Goal: Task Accomplishment & Management: Use online tool/utility

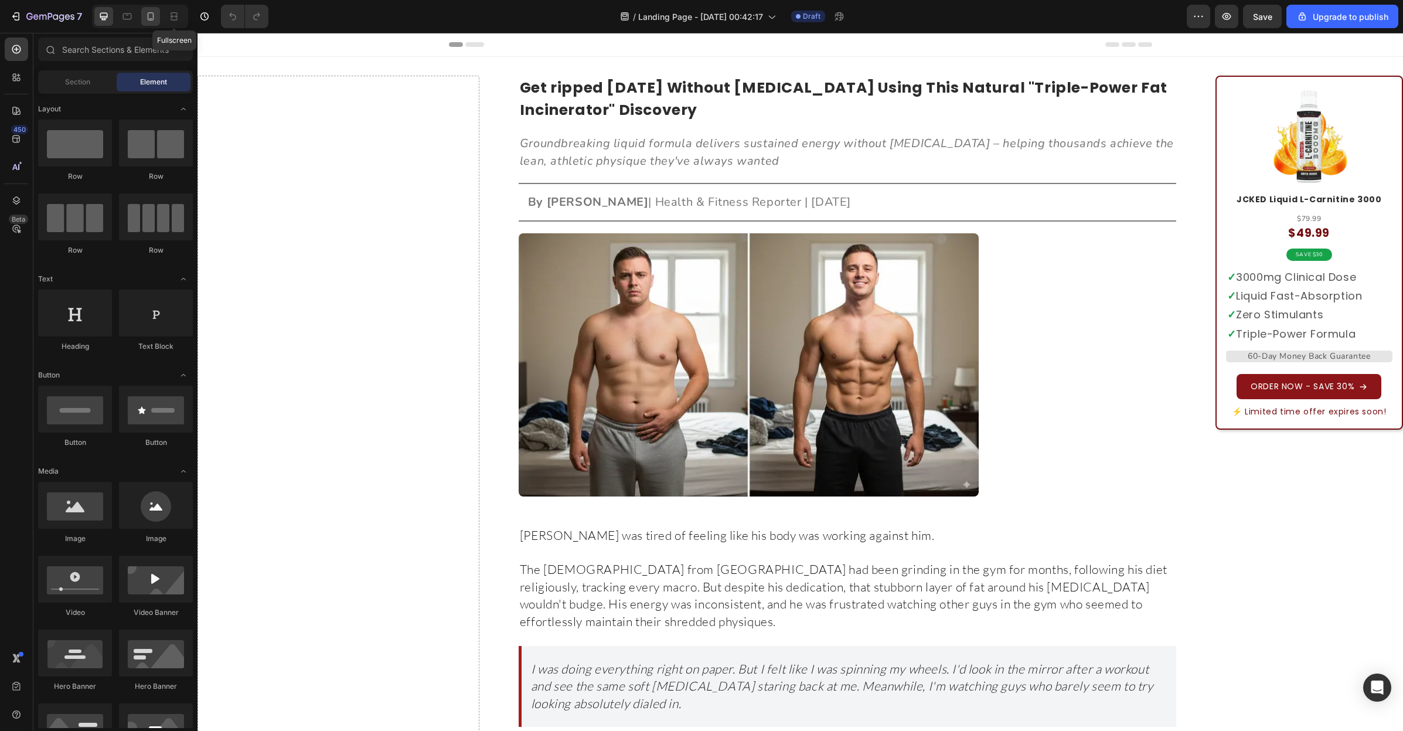
drag, startPoint x: 170, startPoint y: 8, endPoint x: 148, endPoint y: 9, distance: 22.3
click at [170, 8] on div at bounding box center [174, 16] width 19 height 19
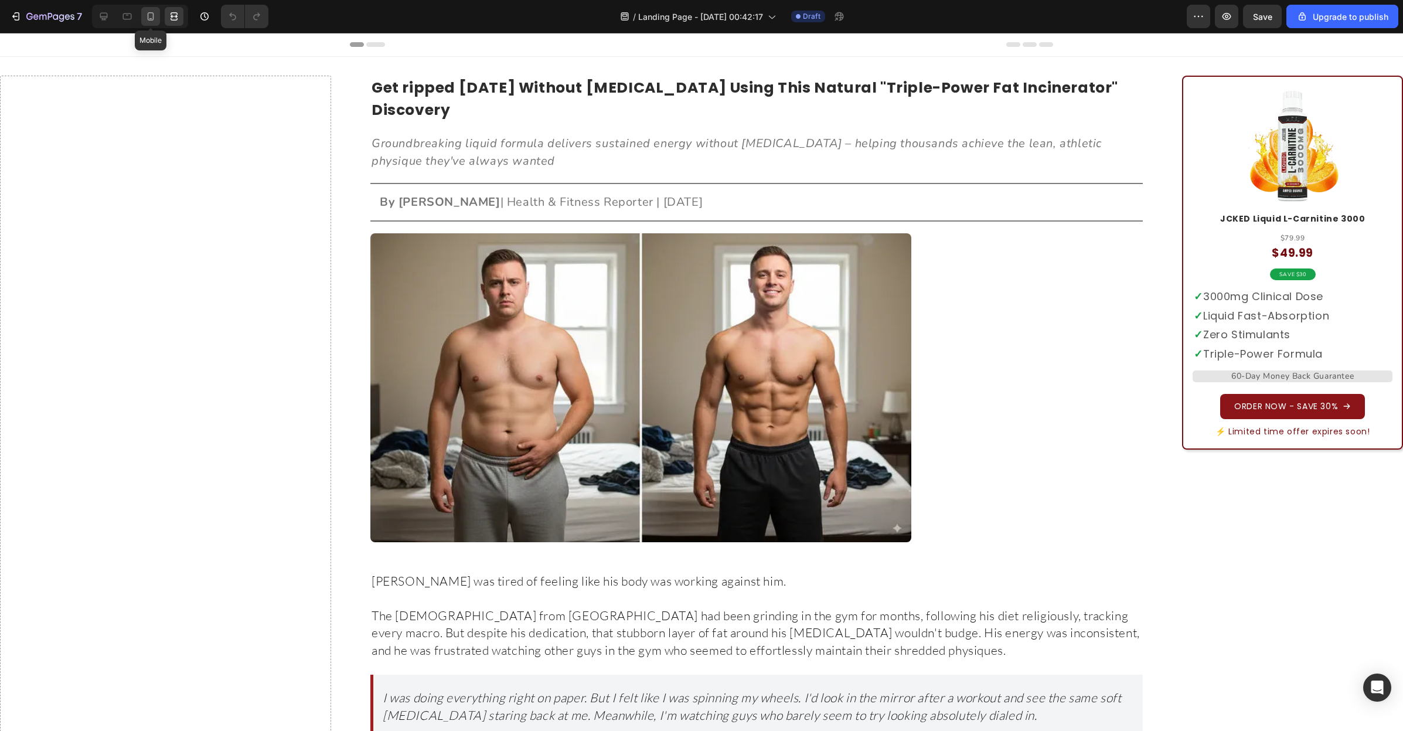
click at [149, 9] on div at bounding box center [150, 16] width 19 height 19
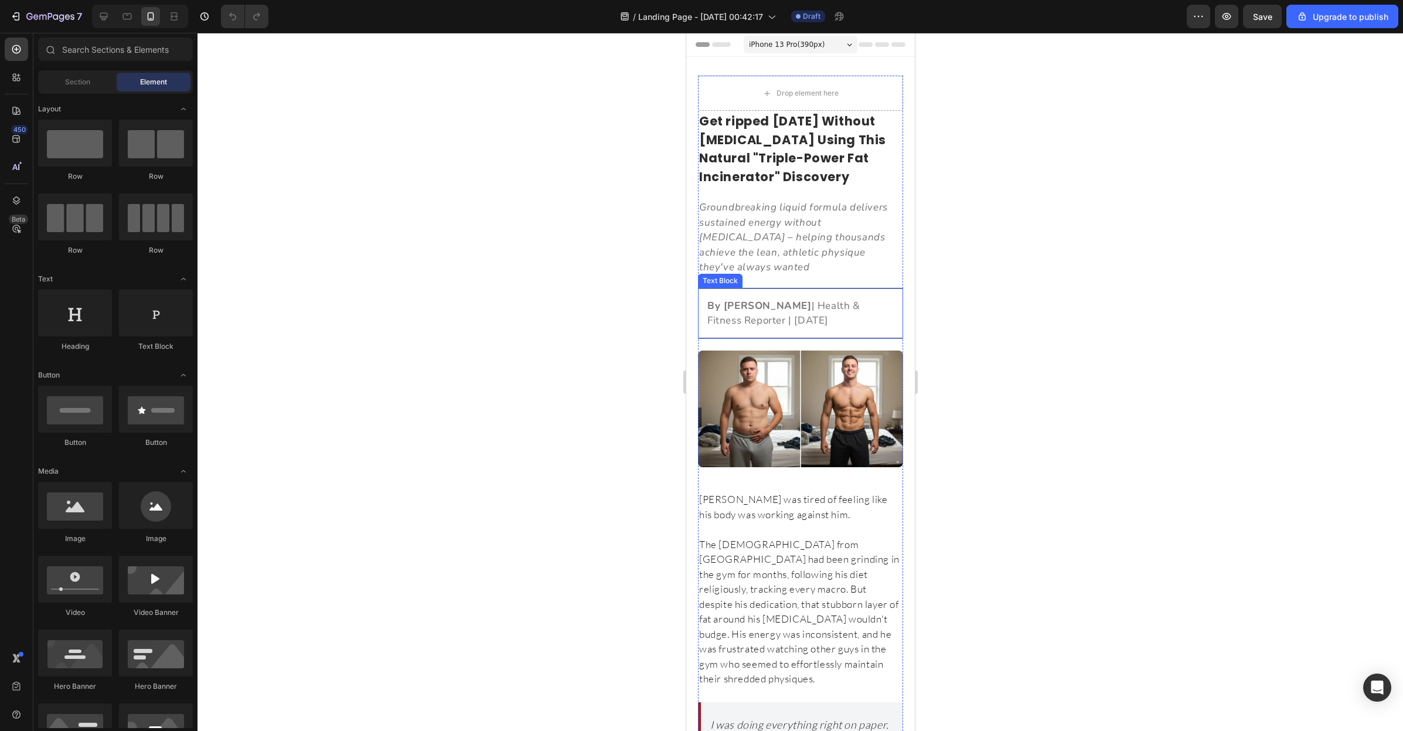
scroll to position [120, 0]
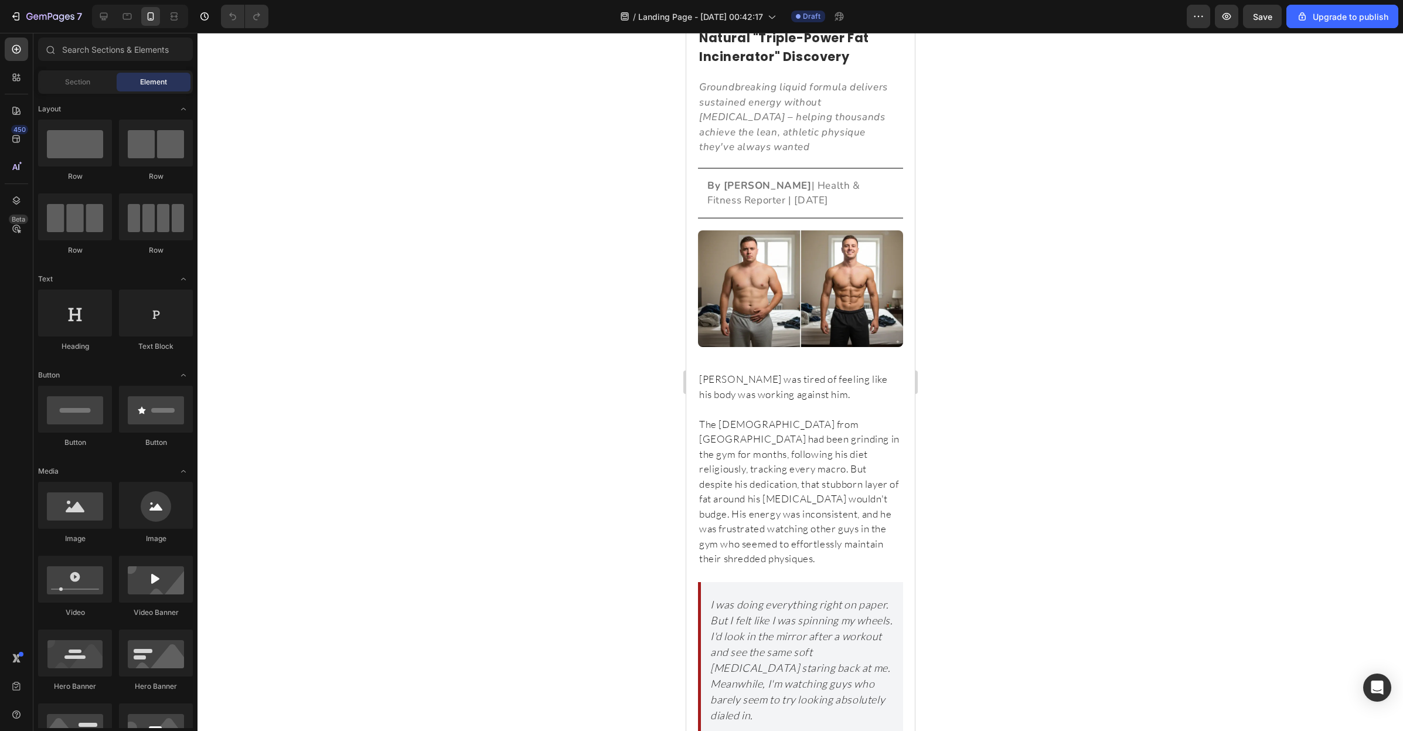
click at [955, 353] on div at bounding box center [799, 382] width 1205 height 698
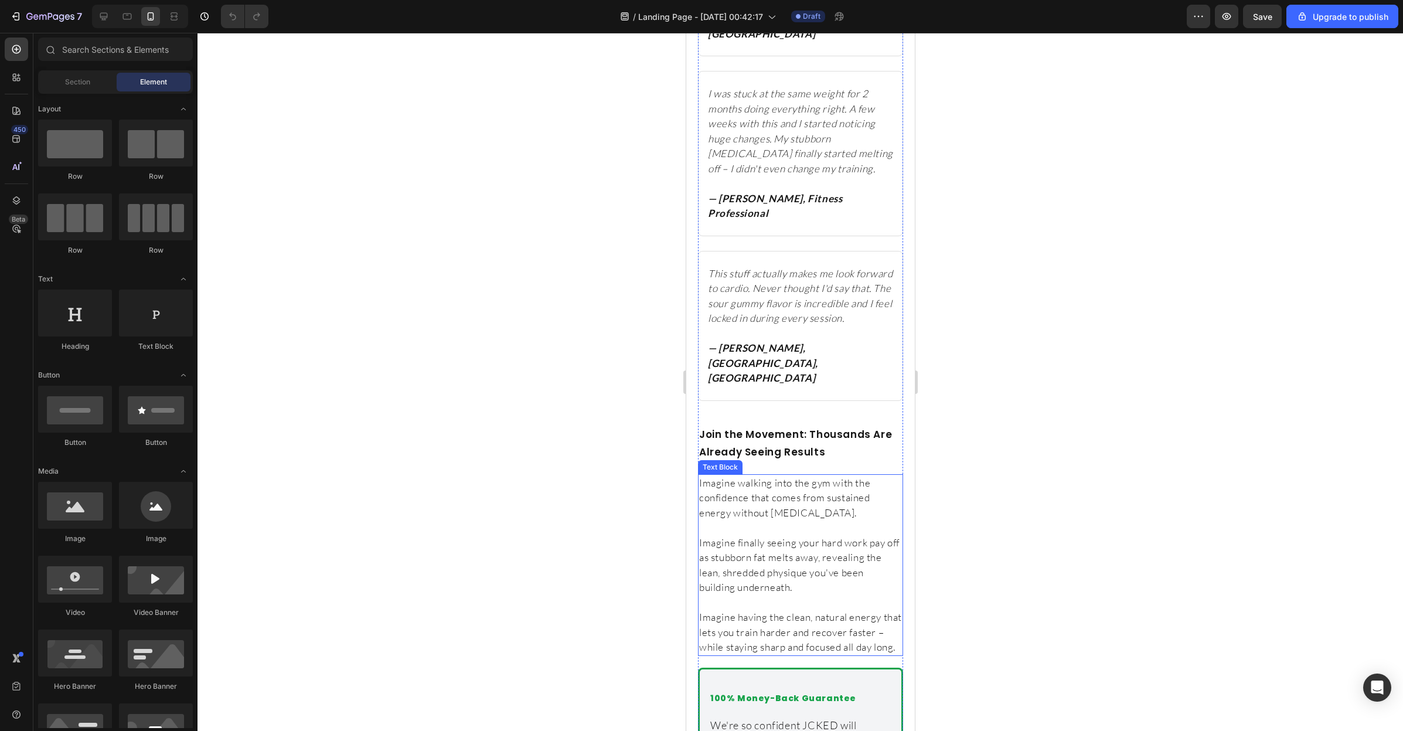
scroll to position [5180, 0]
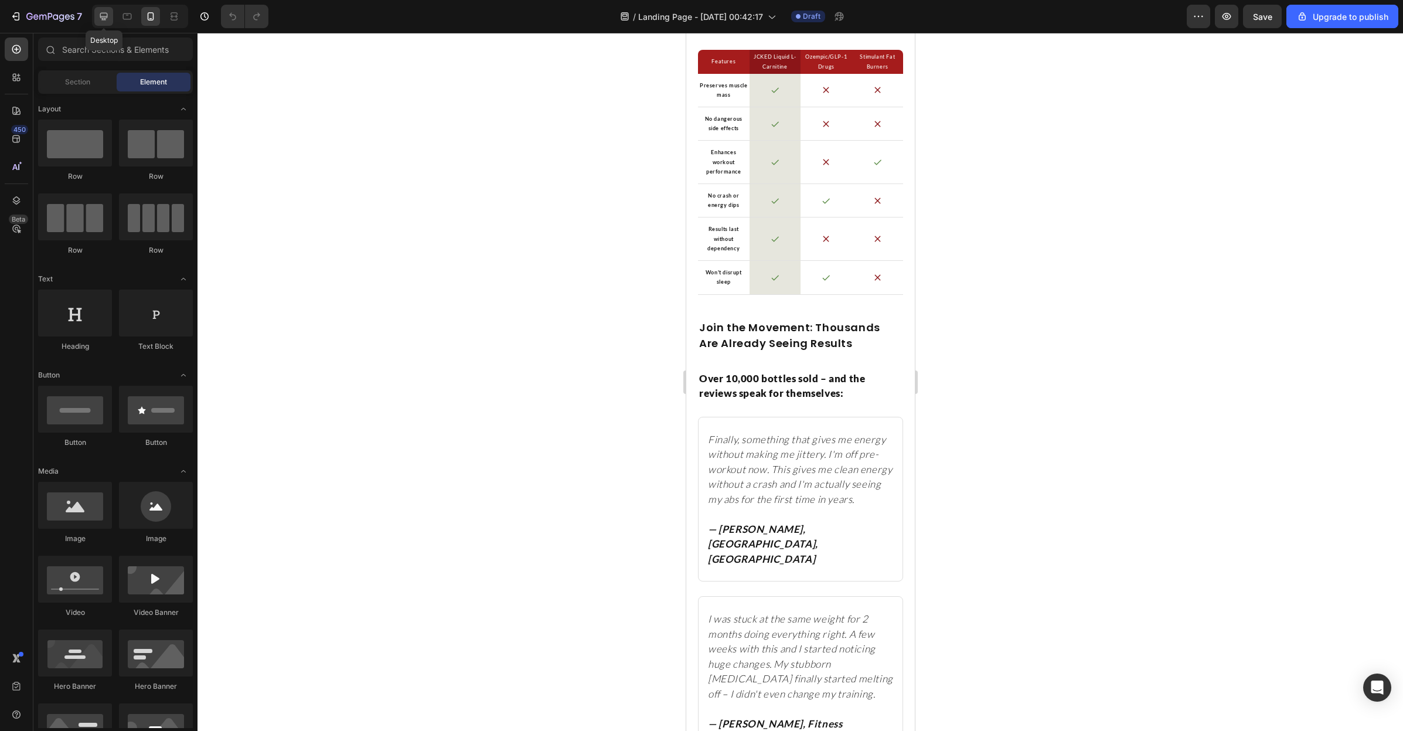
click at [105, 14] on icon at bounding box center [104, 17] width 12 height 12
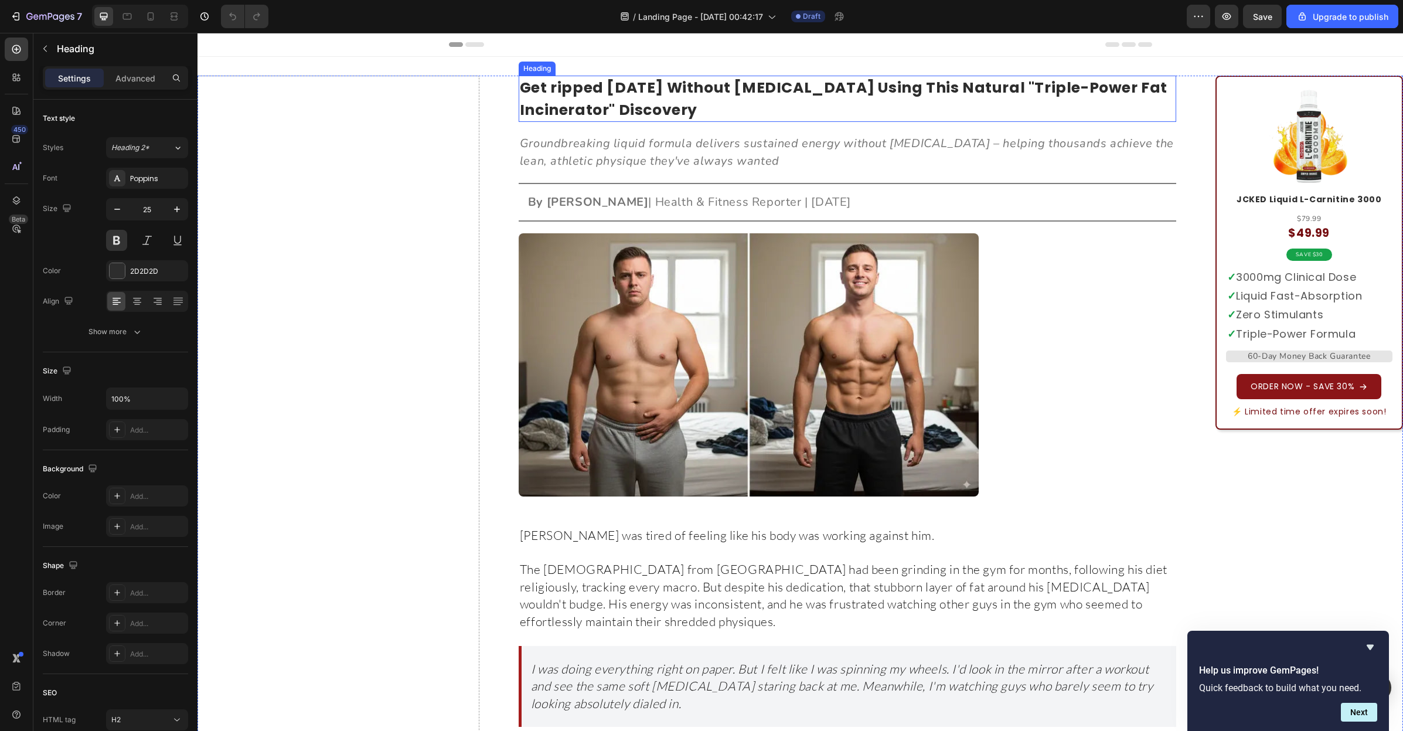
click at [526, 83] on h2 "Get ripped [DATE] Without [MEDICAL_DATA] Using This Natural "Triple-Power Fat I…" at bounding box center [847, 99] width 657 height 46
click at [43, 15] on icon "button" at bounding box center [42, 17] width 7 height 5
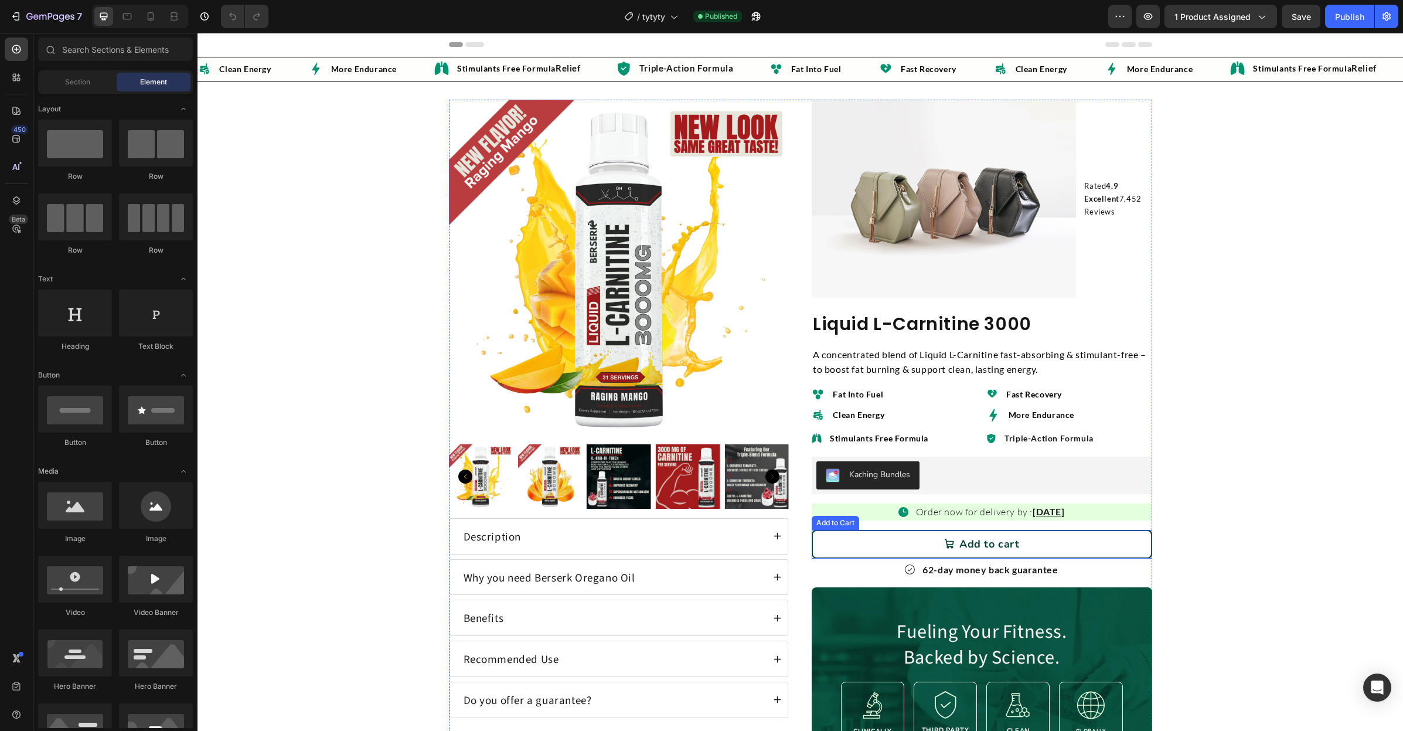
click at [882, 533] on button "Add to cart" at bounding box center [981, 544] width 340 height 29
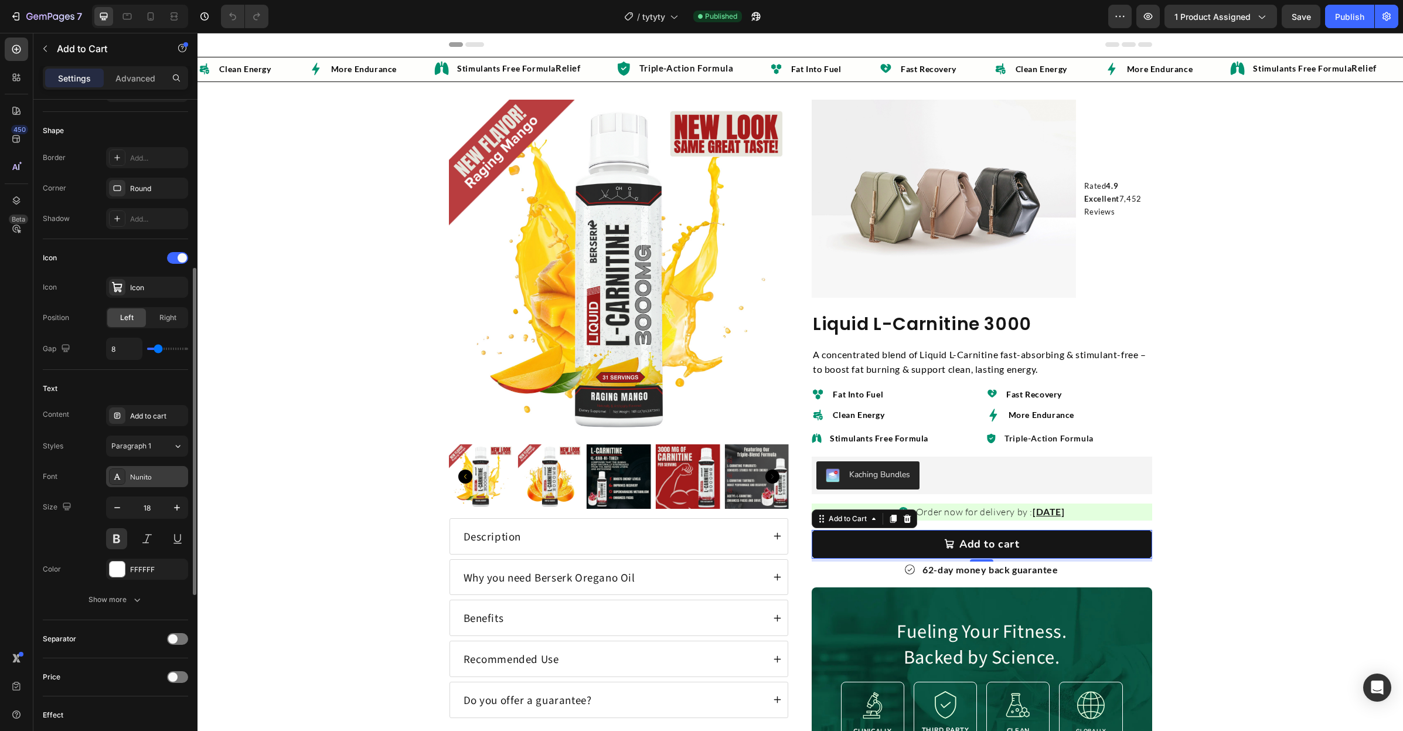
scroll to position [408, 0]
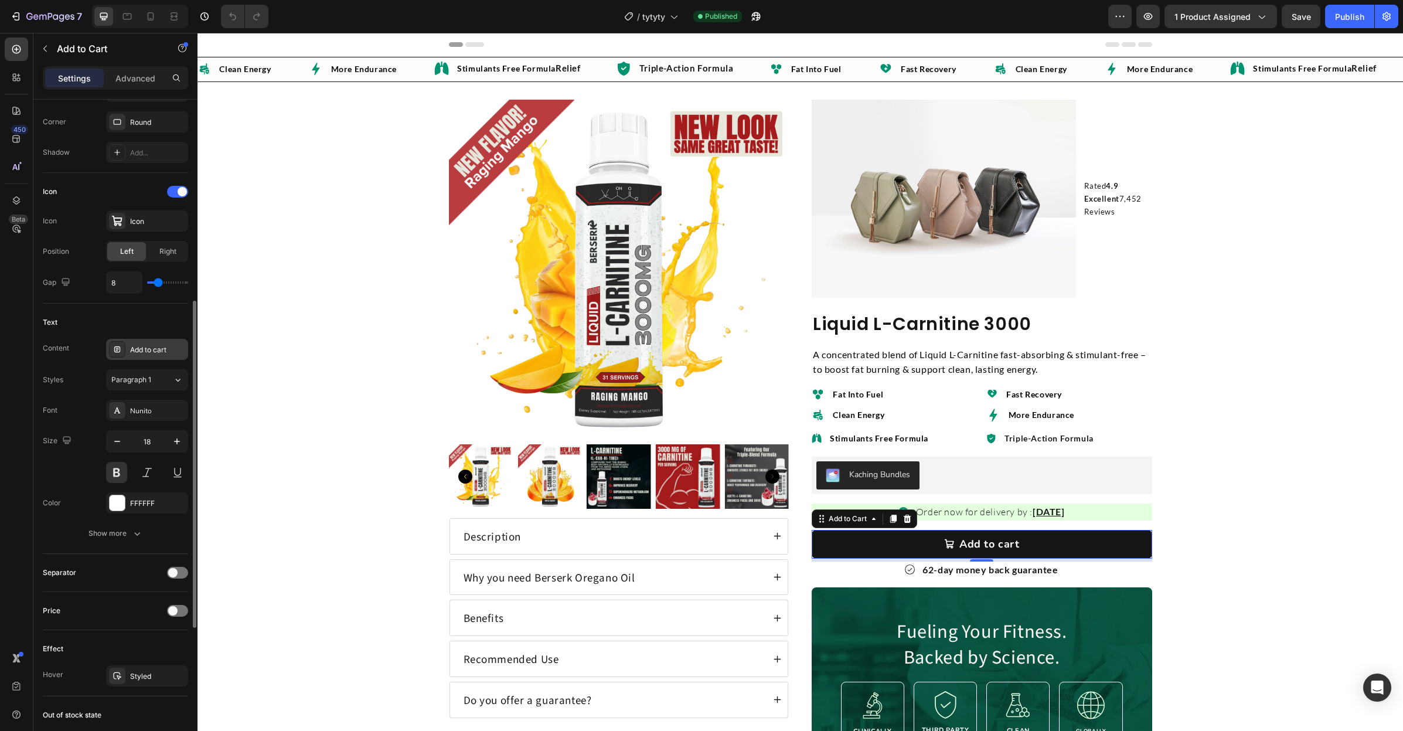
click at [156, 345] on div "Add to cart" at bounding box center [157, 350] width 55 height 11
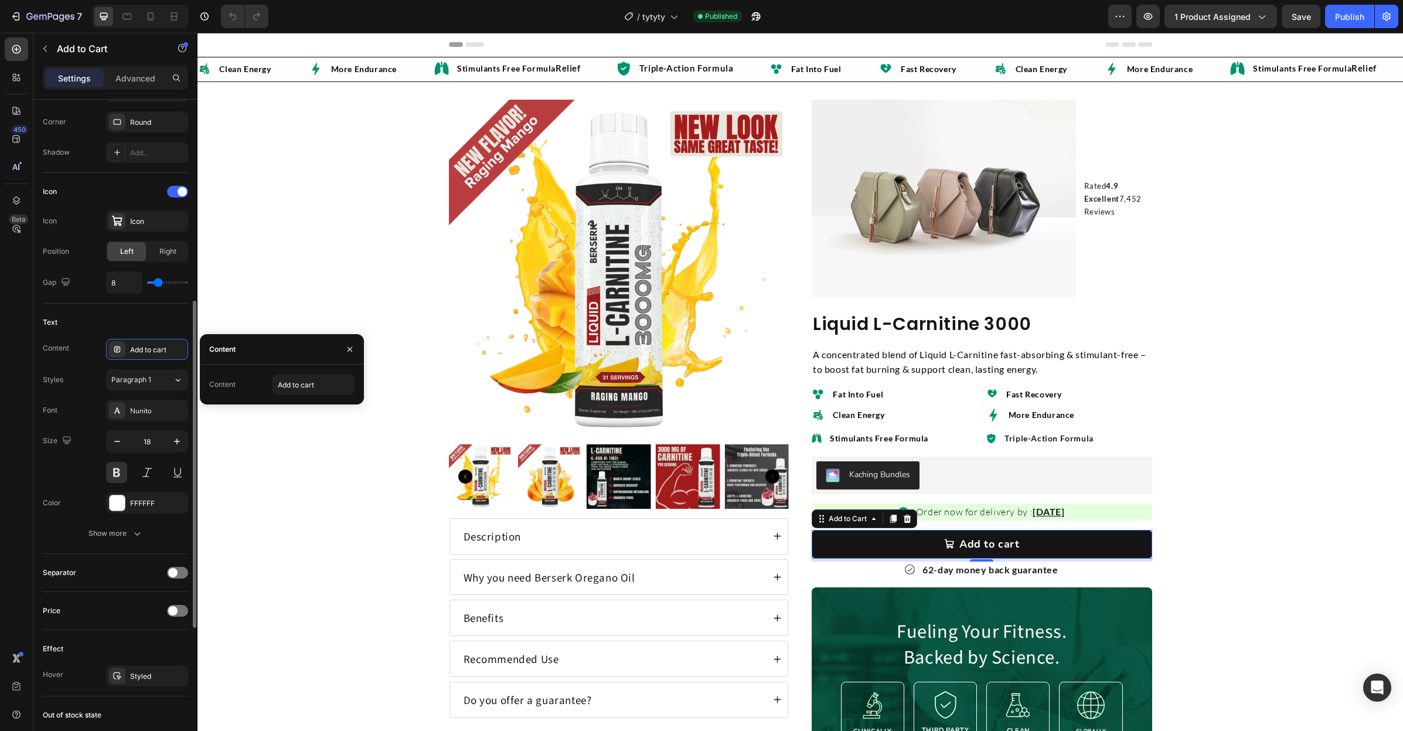
click at [75, 352] on div "Content Add to cart" at bounding box center [115, 349] width 145 height 21
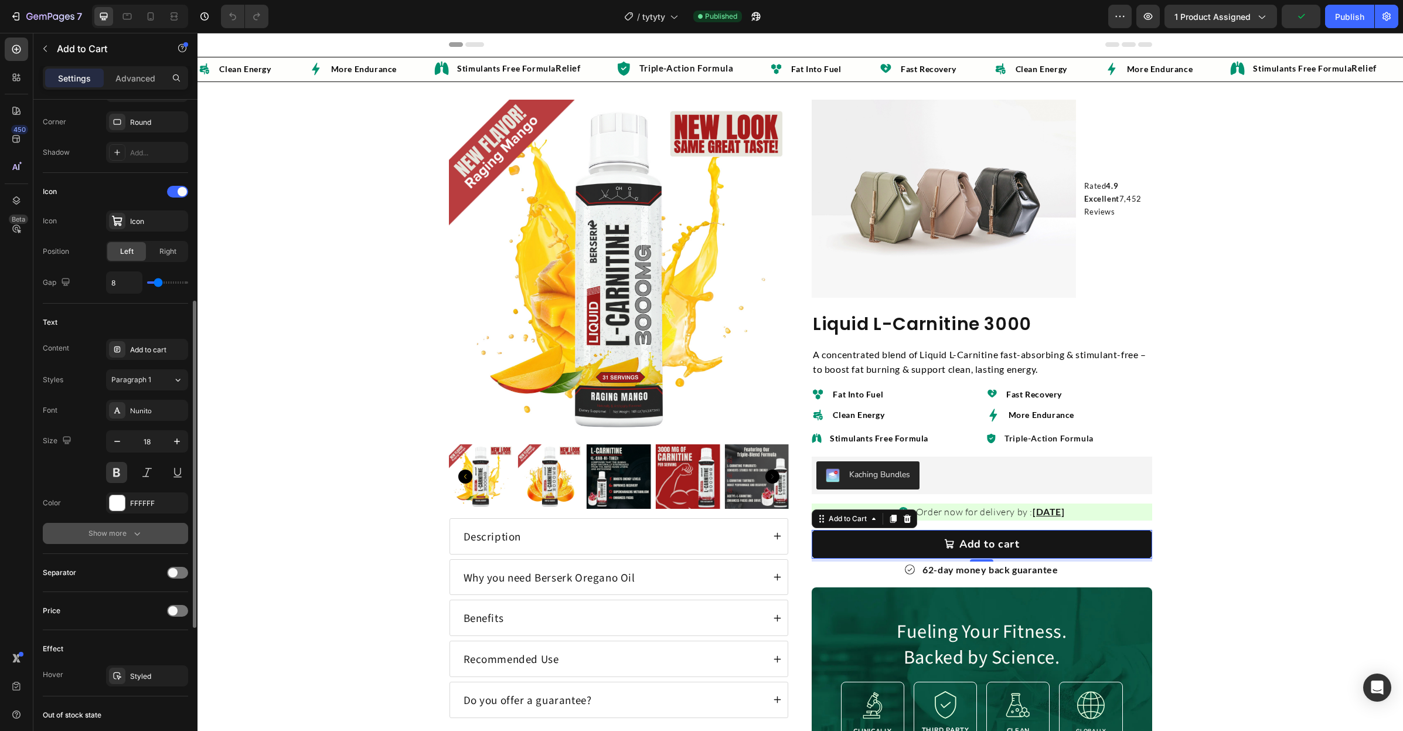
click at [96, 524] on button "Show more" at bounding box center [115, 533] width 145 height 21
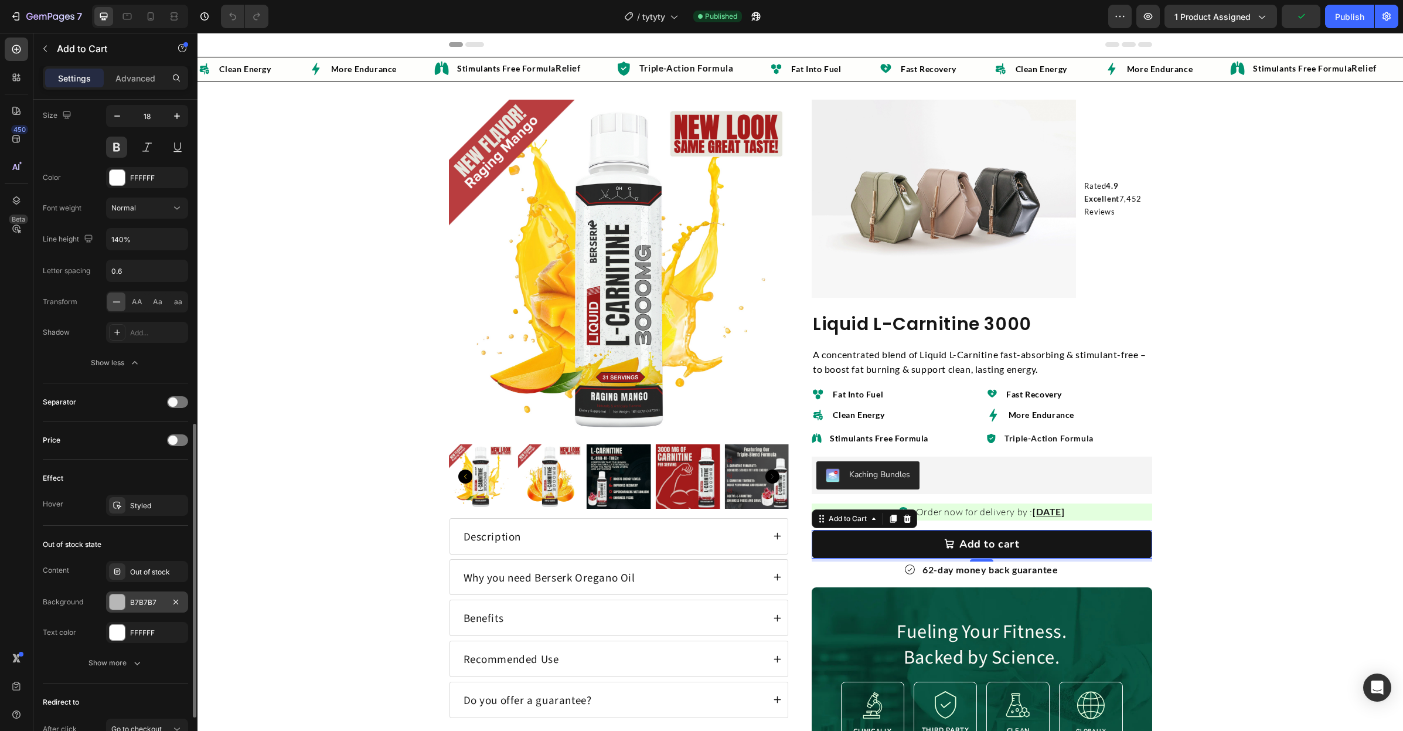
scroll to position [818, 0]
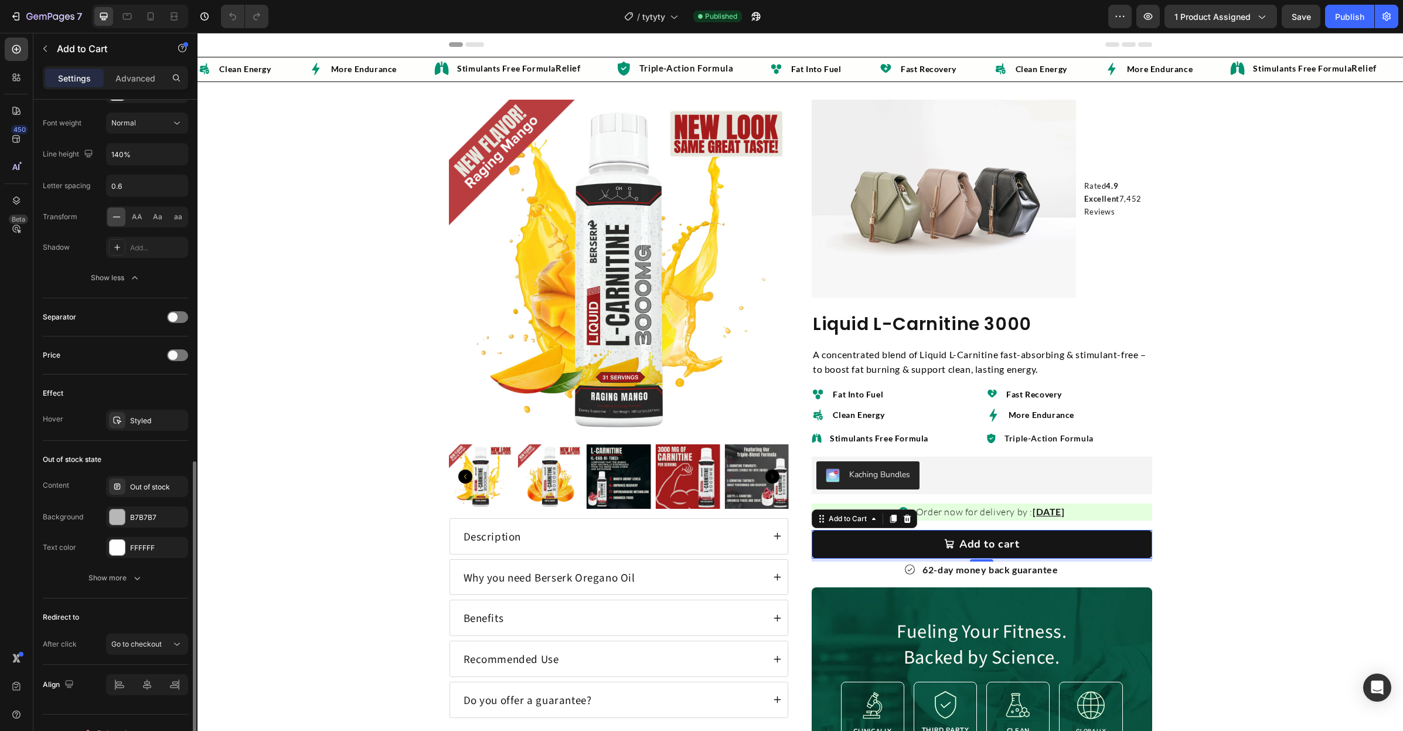
click at [132, 632] on div "Redirect to After click Go to checkout" at bounding box center [115, 631] width 145 height 66
click at [129, 644] on span "Go to checkout" at bounding box center [136, 643] width 50 height 9
click at [131, 575] on span "Go to checkout" at bounding box center [136, 570] width 50 height 11
click at [152, 15] on icon at bounding box center [151, 16] width 6 height 8
type input "17"
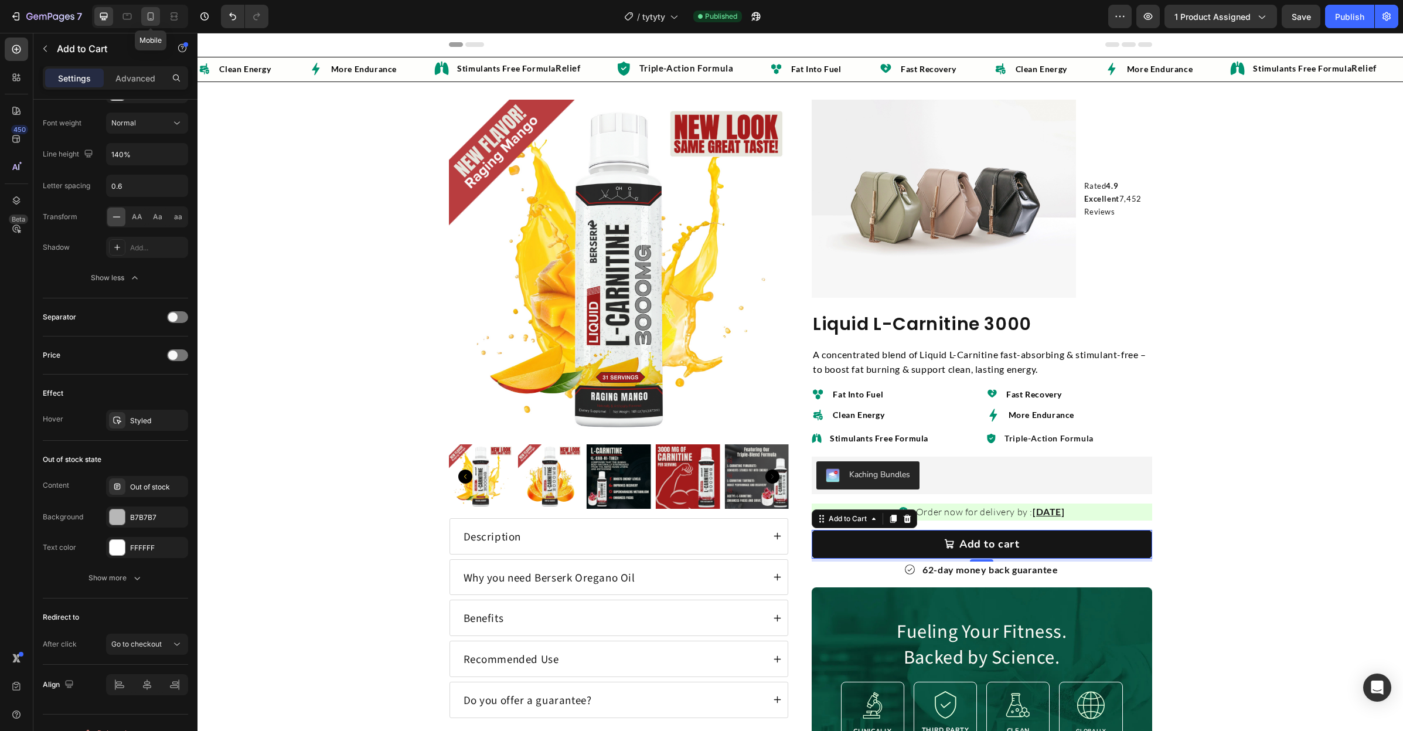
type input "180%"
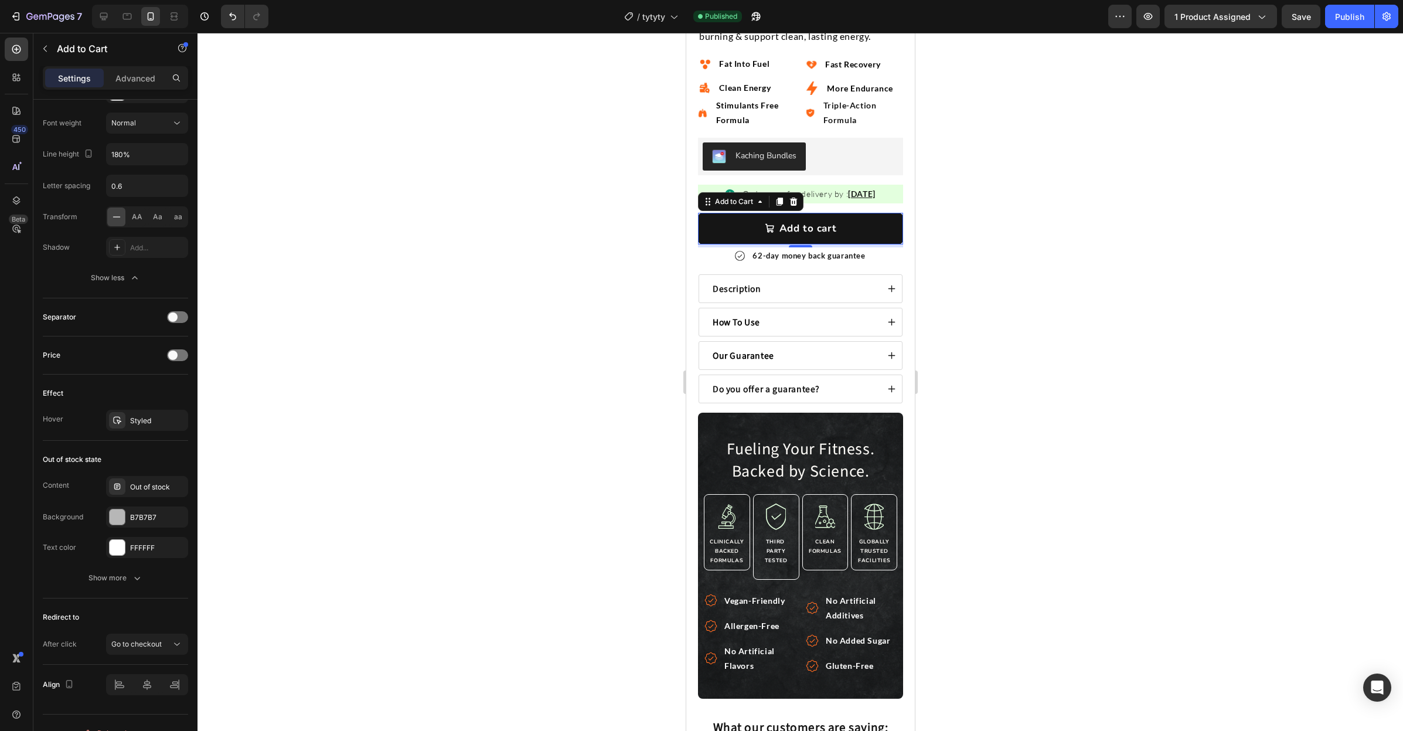
scroll to position [546, 0]
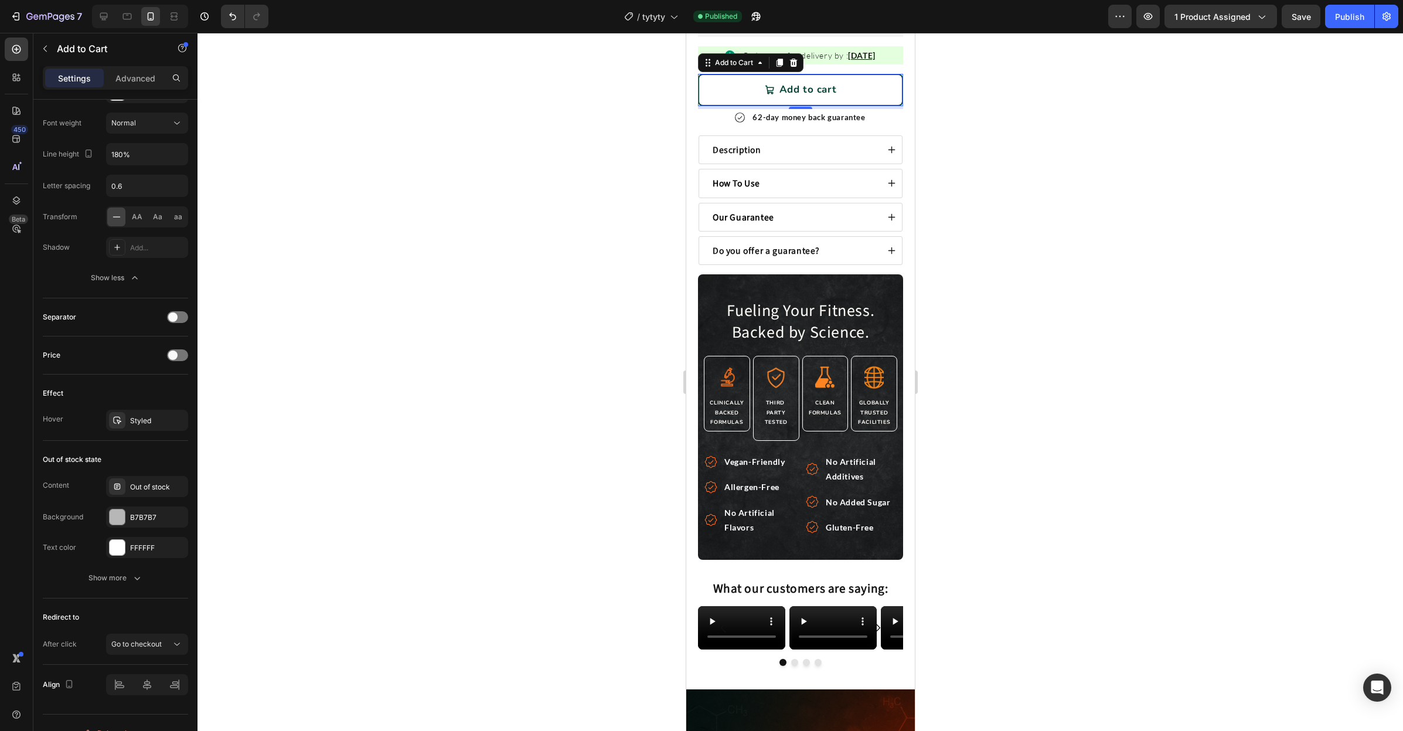
click at [715, 91] on button "Add to cart" at bounding box center [799, 90] width 205 height 32
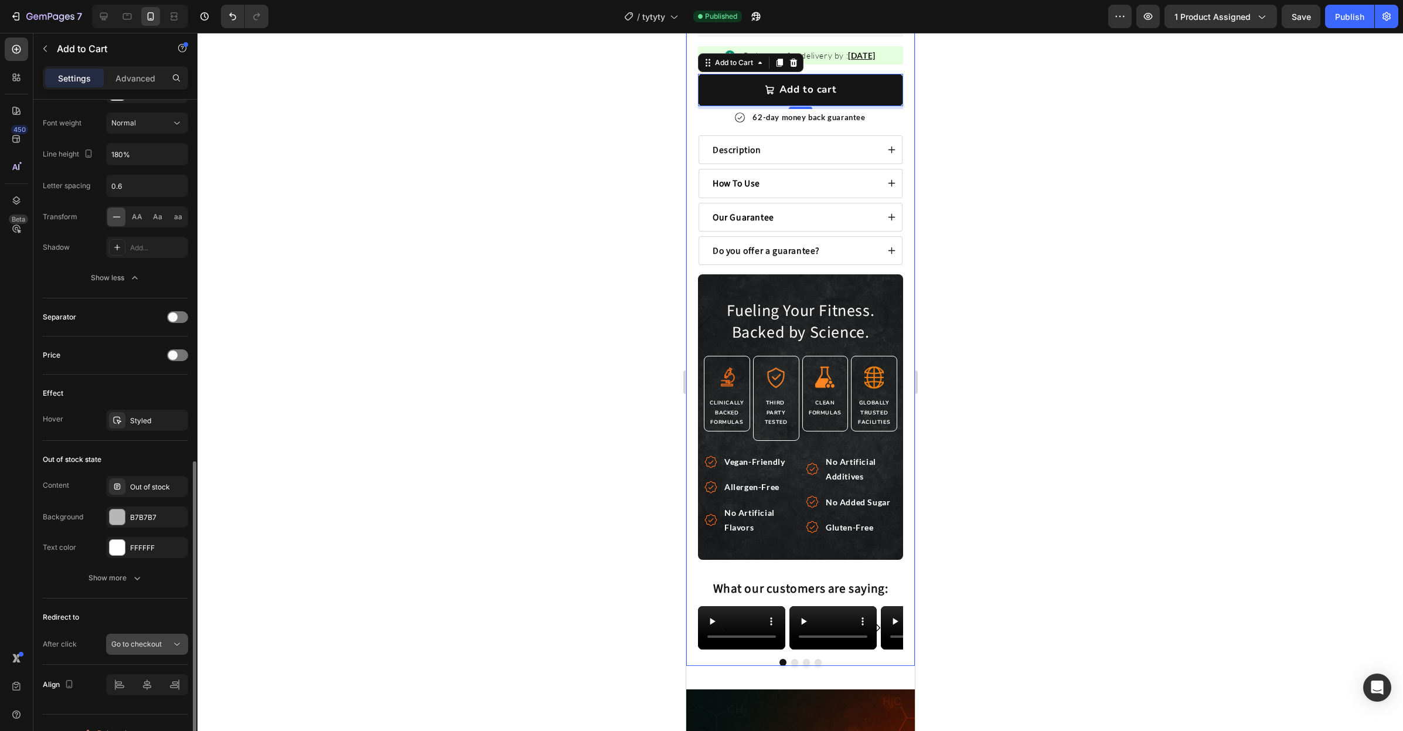
click at [134, 639] on span "Go to checkout" at bounding box center [136, 643] width 50 height 9
click at [120, 569] on span "Go to checkout" at bounding box center [136, 570] width 50 height 11
click at [1350, 11] on div "Publish" at bounding box center [1349, 17] width 29 height 12
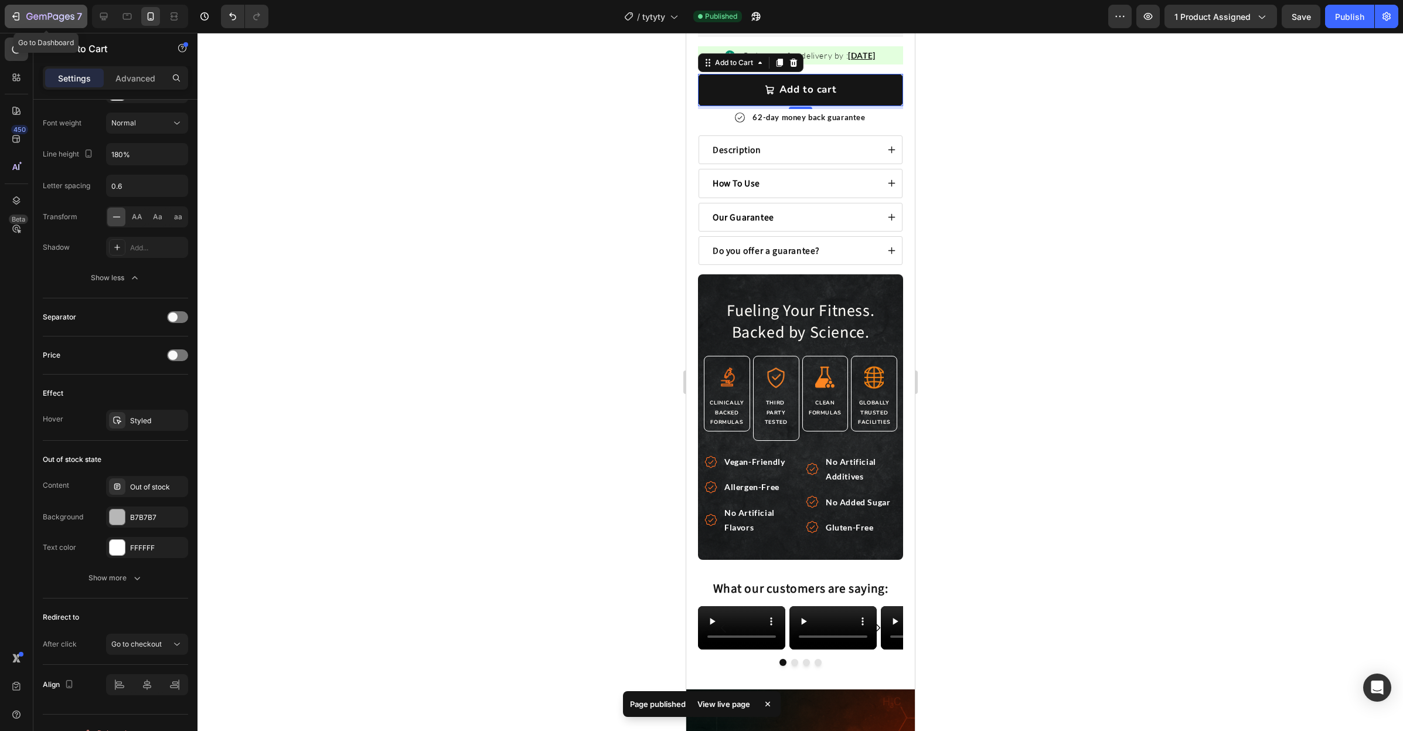
click at [25, 19] on div "7" at bounding box center [46, 16] width 72 height 14
